Goal: Task Accomplishment & Management: Manage account settings

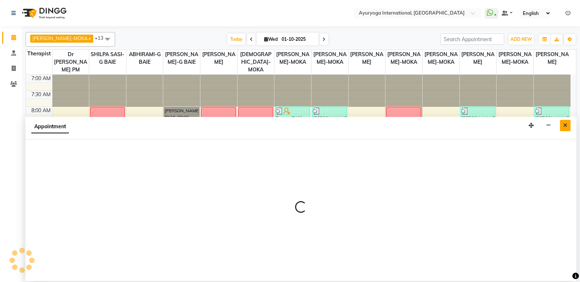
scroll to position [264, 0]
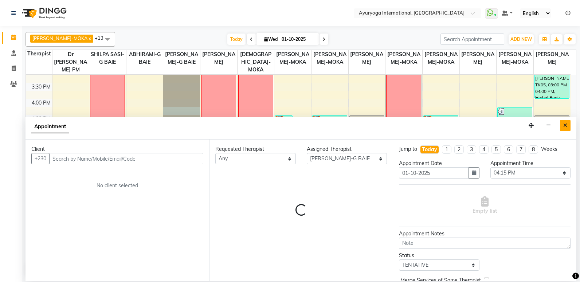
click at [566, 124] on icon "Close" at bounding box center [565, 125] width 4 height 5
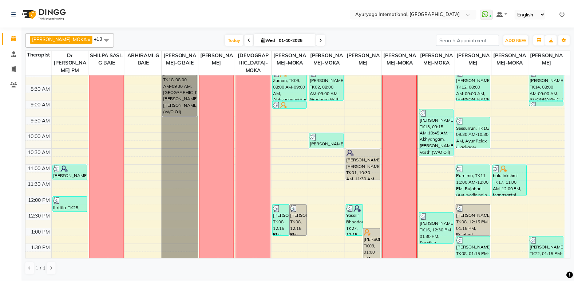
scroll to position [73, 0]
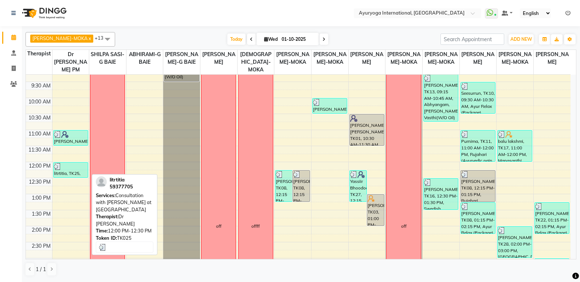
click at [75, 175] on div "litrtitia, TK25, 12:00 PM-12:30 PM, Consultation with [PERSON_NAME] at [GEOGRAP…" at bounding box center [71, 169] width 34 height 15
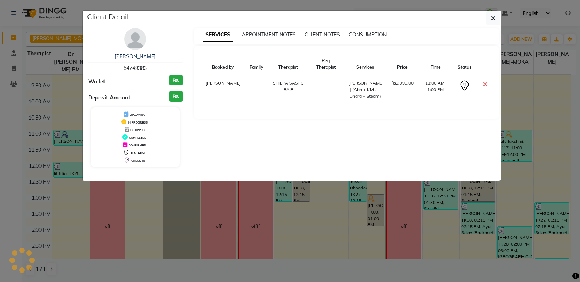
select select "3"
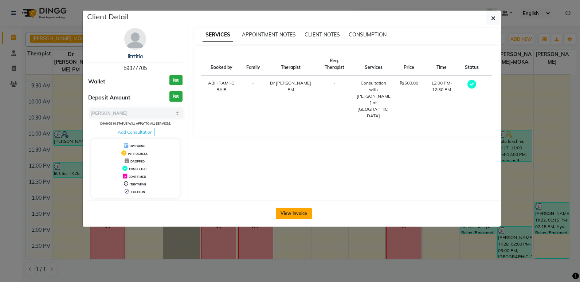
click at [287, 215] on button "View Invoice" at bounding box center [294, 214] width 36 height 12
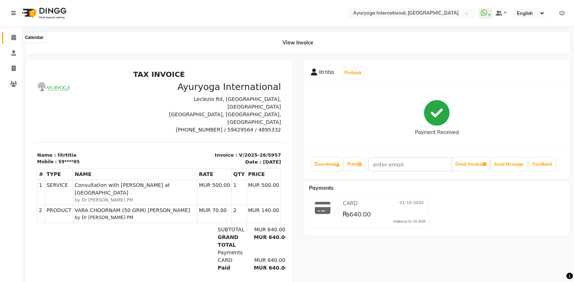
click at [8, 38] on span at bounding box center [13, 38] width 13 height 8
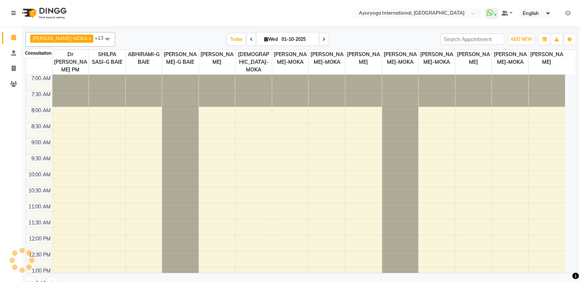
scroll to position [250, 0]
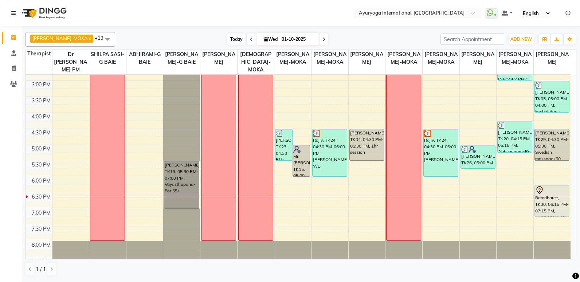
click at [227, 38] on span "Today" at bounding box center [236, 39] width 18 height 11
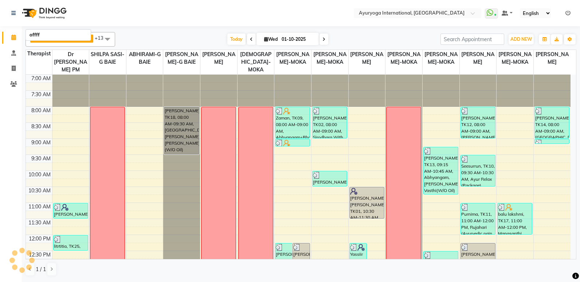
scroll to position [264, 0]
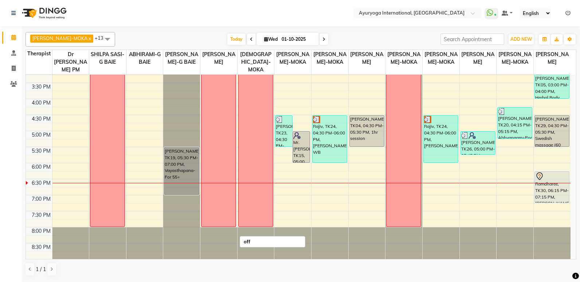
click at [319, 37] on span at bounding box center [323, 39] width 9 height 11
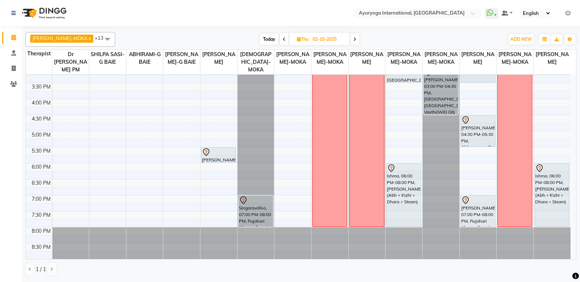
click at [260, 41] on span "Today" at bounding box center [269, 39] width 18 height 11
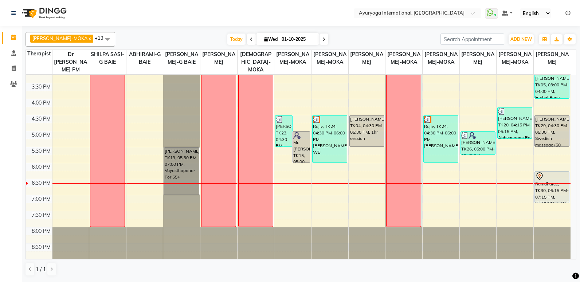
click at [319, 43] on span at bounding box center [323, 39] width 9 height 11
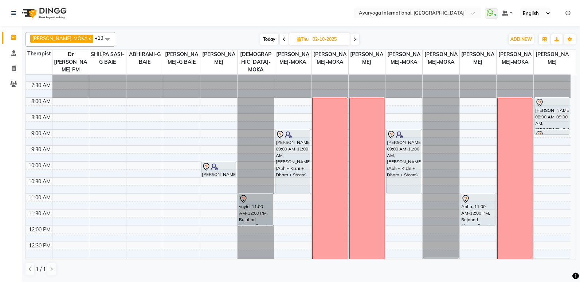
scroll to position [0, 0]
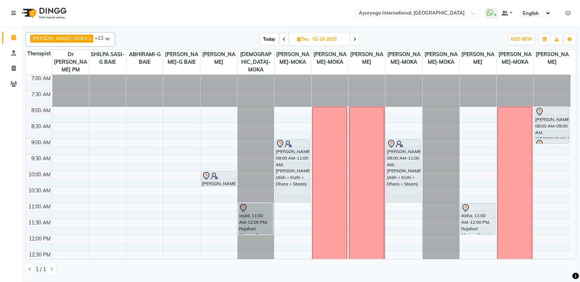
click at [263, 36] on span "Today" at bounding box center [269, 39] width 18 height 11
type input "01-10-2025"
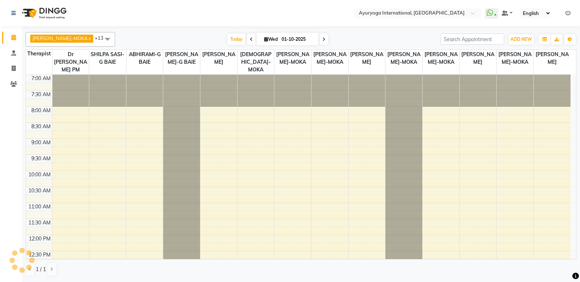
scroll to position [264, 0]
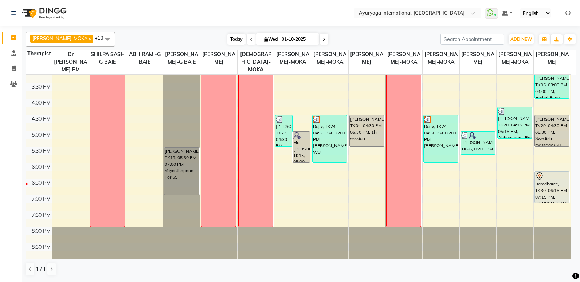
click at [232, 39] on span "Today" at bounding box center [236, 39] width 18 height 11
